Goal: Find contact information: Find contact information

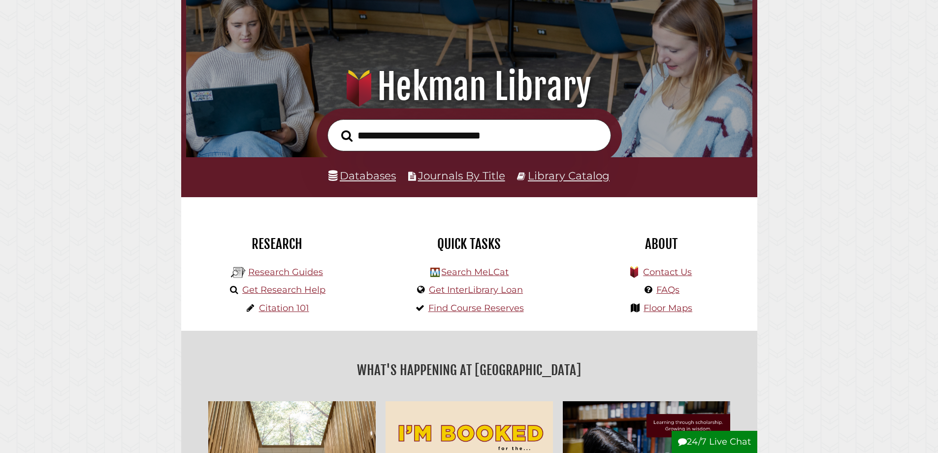
scroll to position [99, 0]
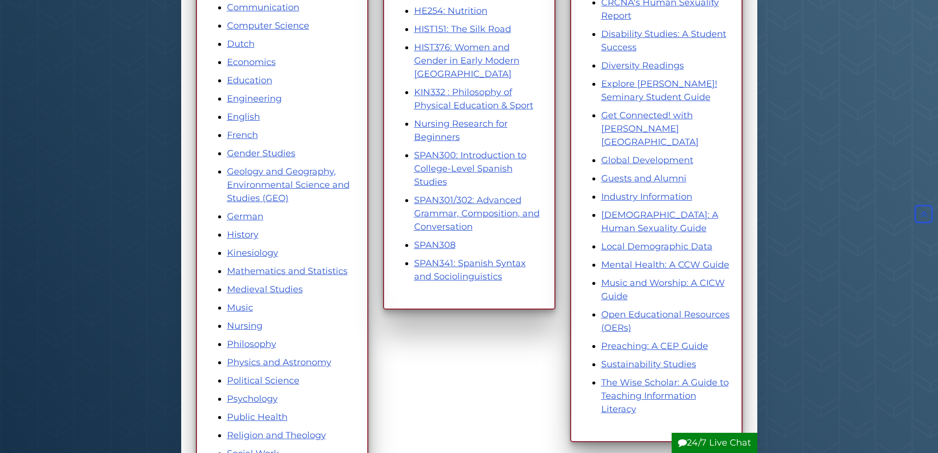
scroll to position [345, 0]
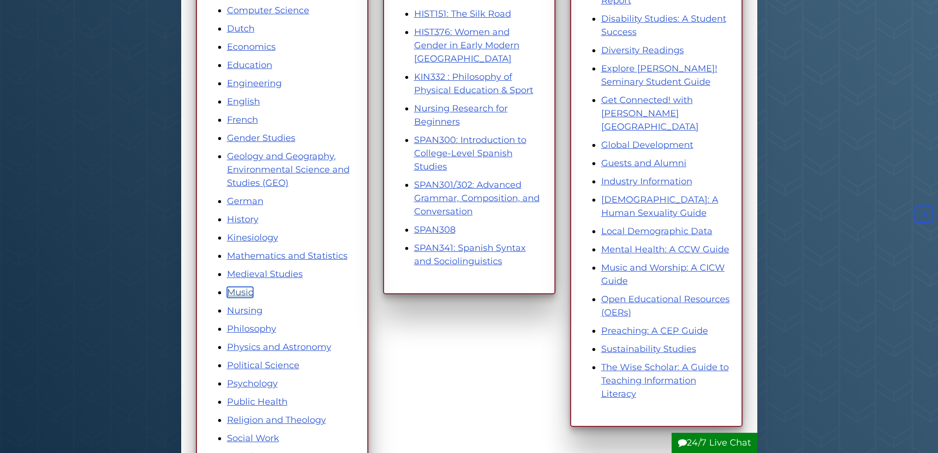
click at [238, 292] on link "Music" at bounding box center [240, 292] width 26 height 11
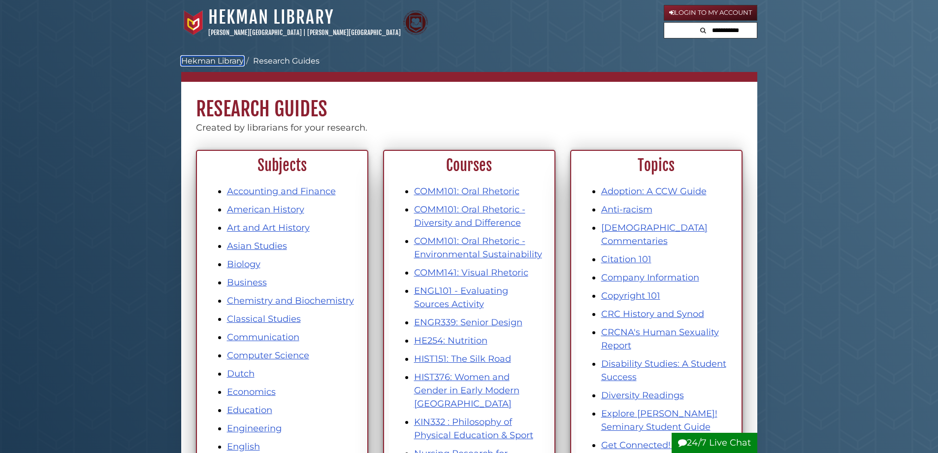
click at [217, 62] on link "Hekman Library" at bounding box center [212, 60] width 63 height 9
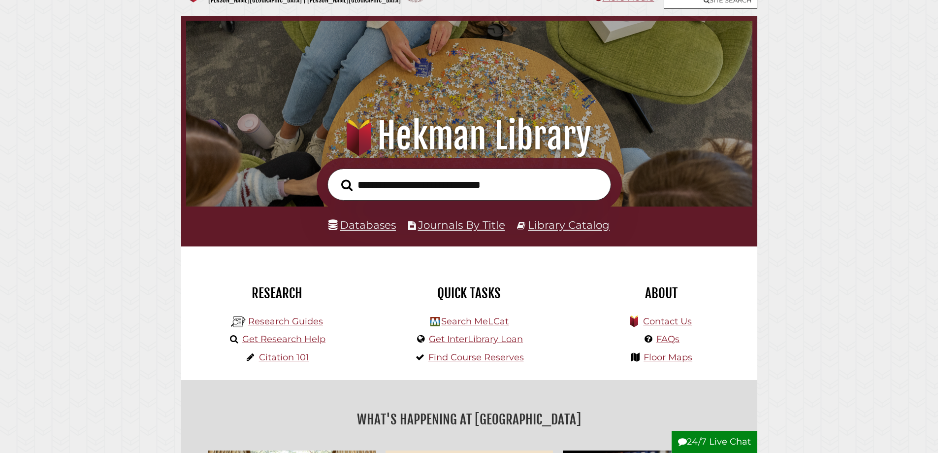
scroll to position [49, 0]
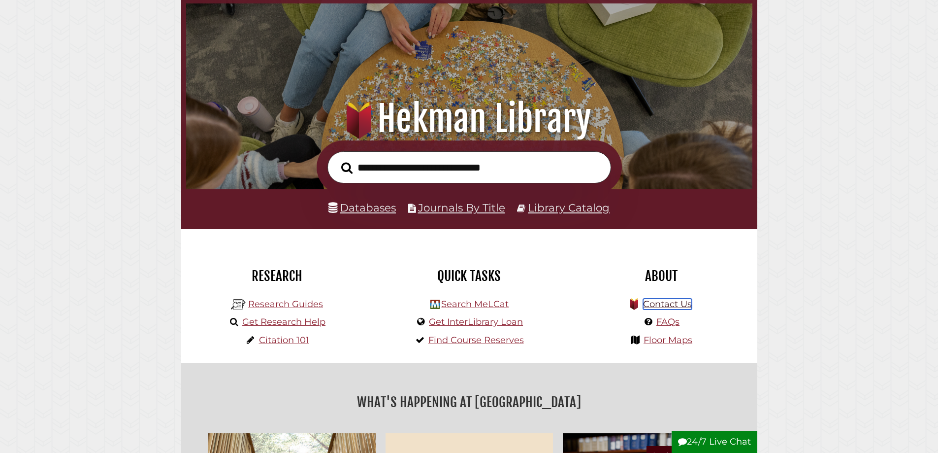
click at [677, 309] on link "Contact Us" at bounding box center [667, 304] width 49 height 11
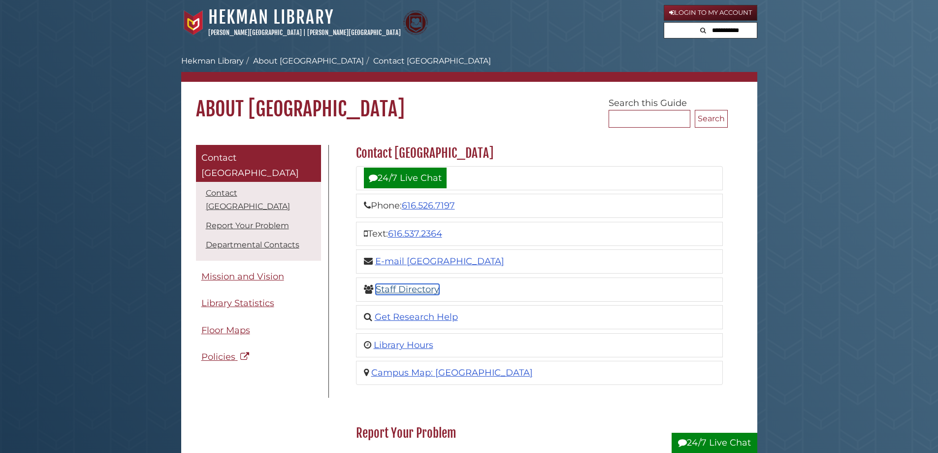
click at [425, 285] on link "Staff Directory" at bounding box center [408, 289] width 64 height 11
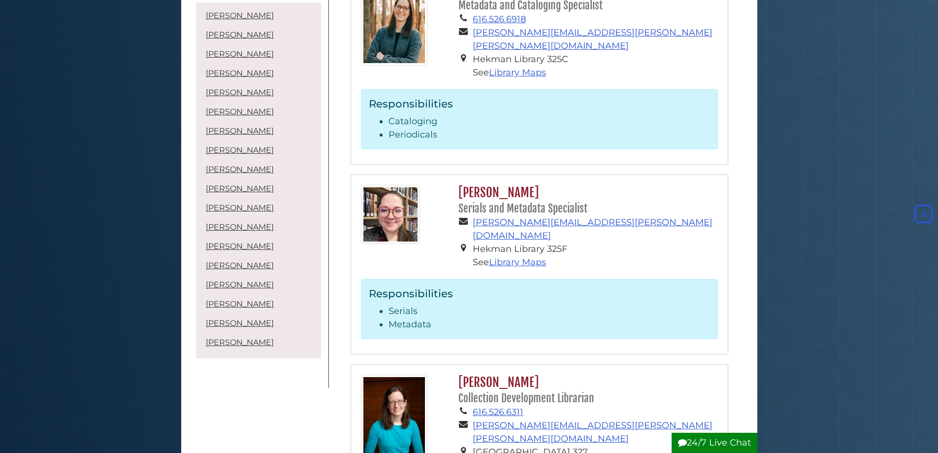
scroll to position [3251, 0]
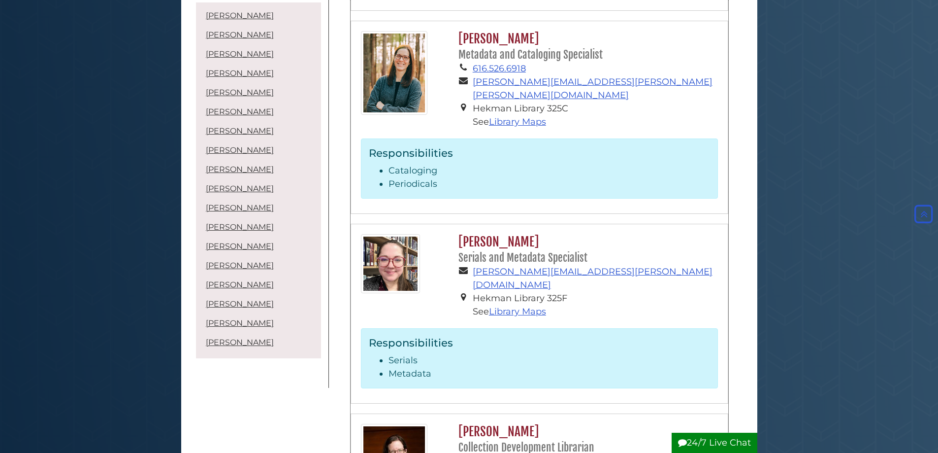
click at [524, 251] on small "Serials and Metadata Specialist" at bounding box center [523, 257] width 129 height 13
copy div "Serials and Metadata Specialist"
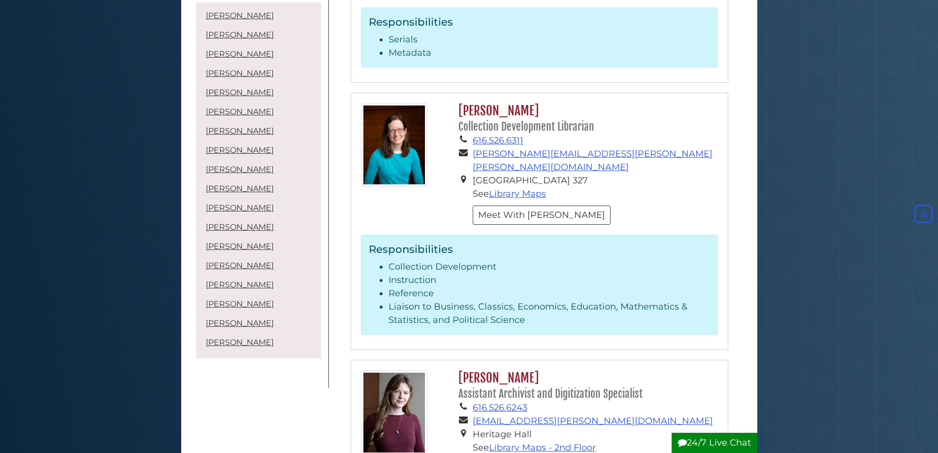
scroll to position [3596, 0]
